Goal: Navigation & Orientation: Find specific page/section

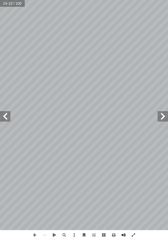
click at [158, 117] on span at bounding box center [162, 116] width 10 height 10
click at [8, 116] on span at bounding box center [5, 116] width 10 height 10
click at [164, 116] on span at bounding box center [162, 116] width 10 height 10
click at [3, 116] on span at bounding box center [5, 116] width 10 height 10
click at [5, 119] on span at bounding box center [5, 116] width 10 height 10
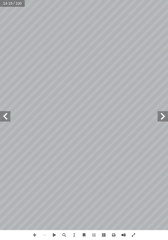
click at [7, 120] on span at bounding box center [5, 116] width 10 height 10
